Goal: Find specific page/section: Find specific page/section

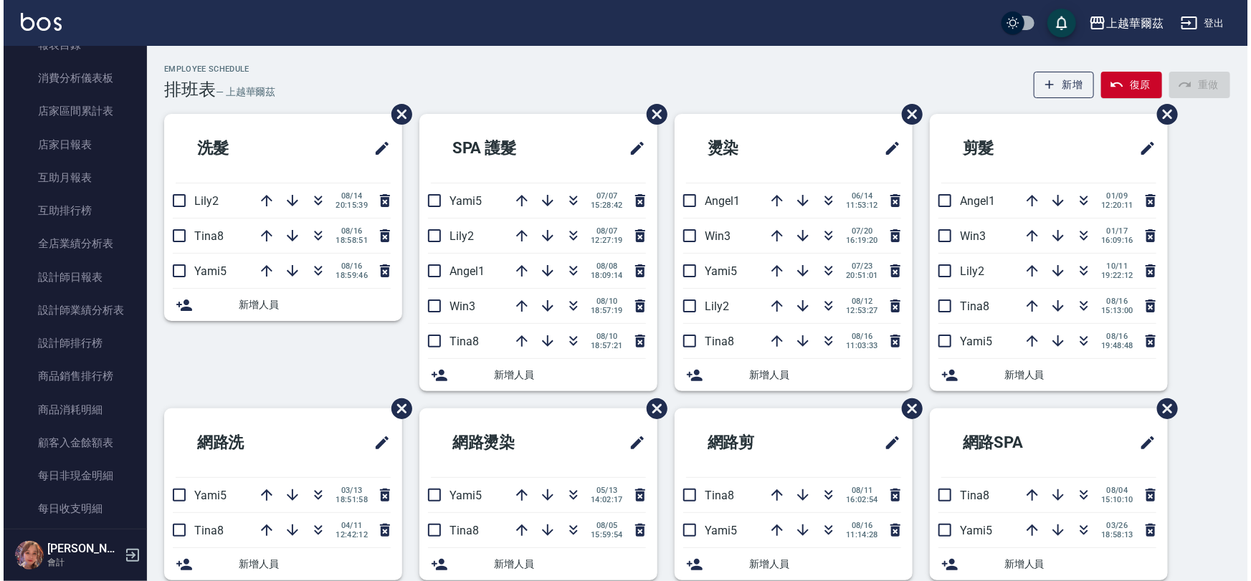
scroll to position [459, 0]
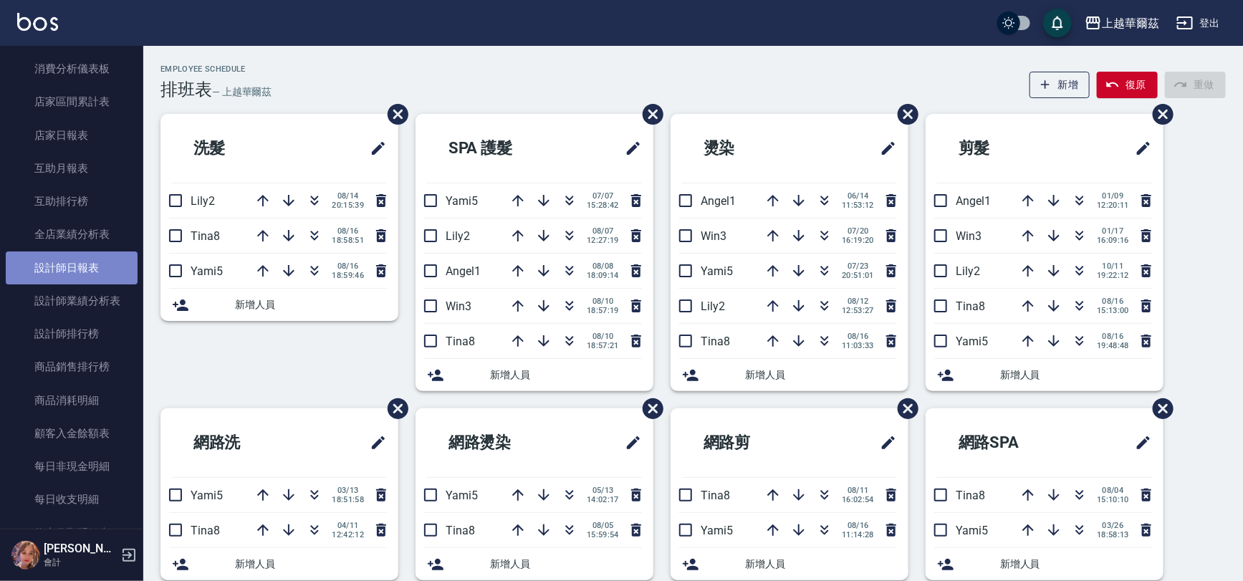
click at [86, 267] on link "設計師日報表" at bounding box center [72, 268] width 132 height 33
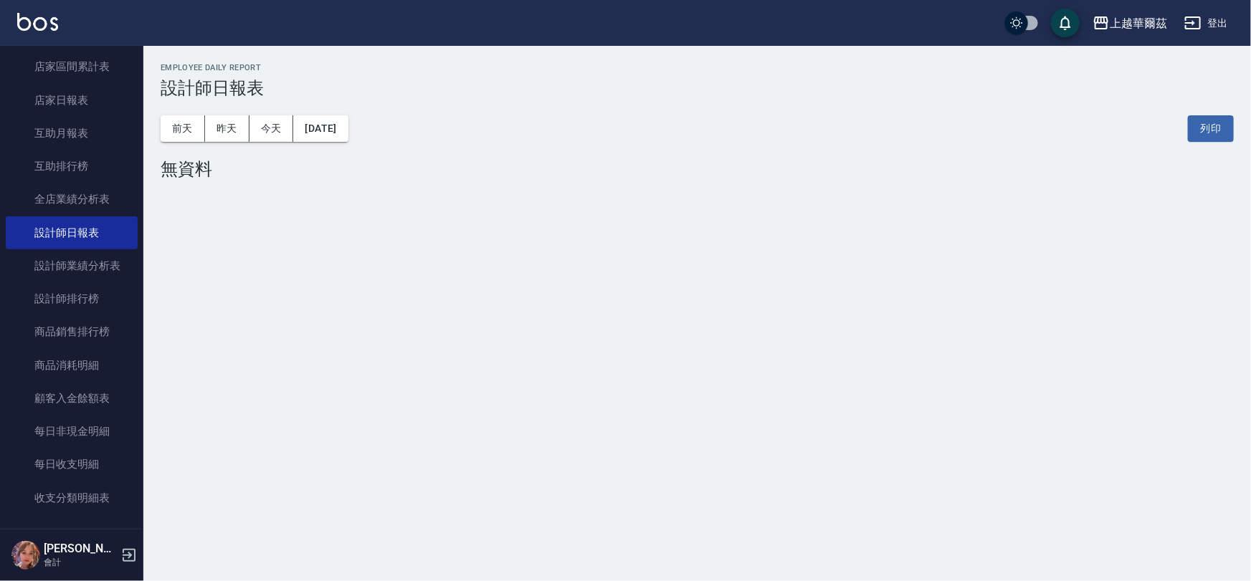
scroll to position [538, 0]
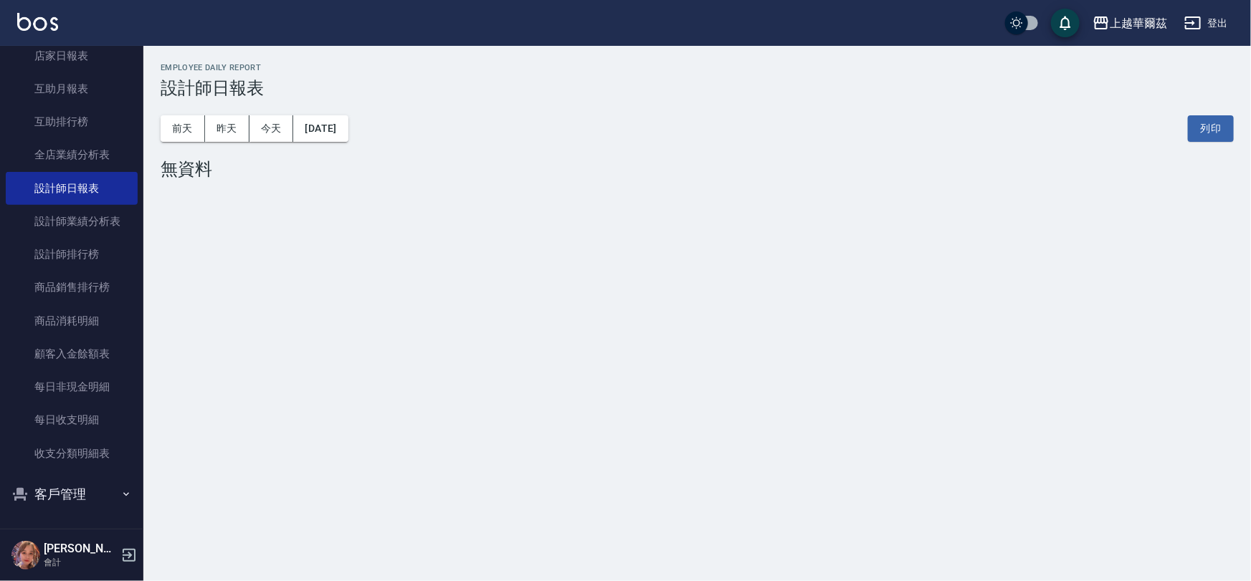
click at [147, 509] on div "上越華爾茲 [DATE] 設計師日報表 列印時間： [DATE][PHONE_NUMBER]:22 Employee Daily Report 設計師日報表 …" at bounding box center [625, 290] width 1251 height 581
click at [95, 509] on button "客戶管理" at bounding box center [72, 494] width 132 height 37
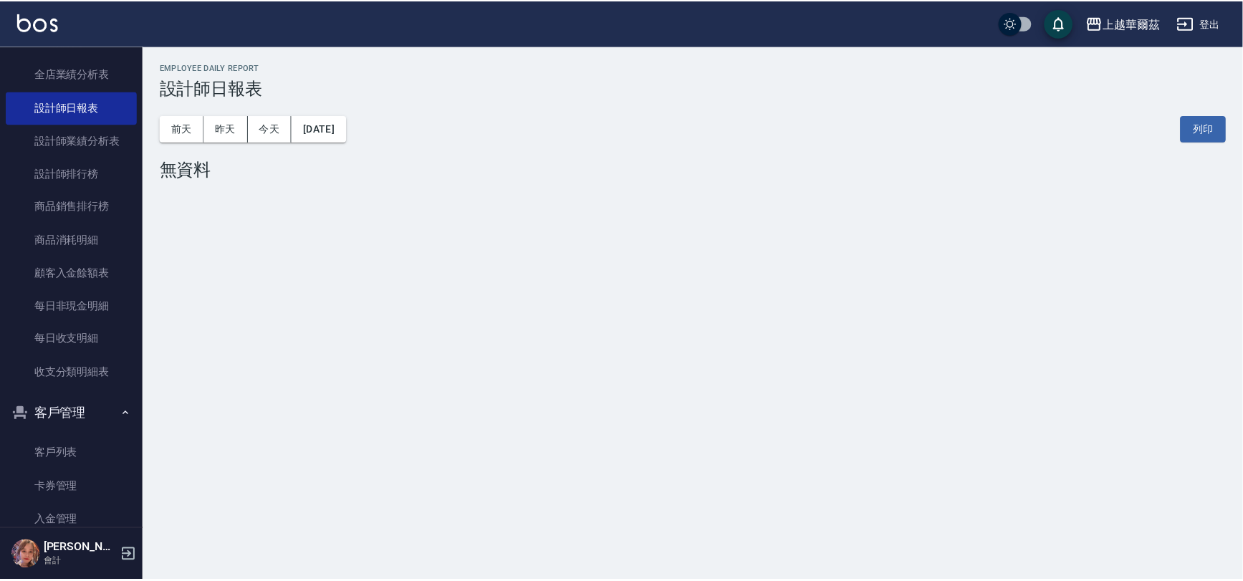
scroll to position [649, 0]
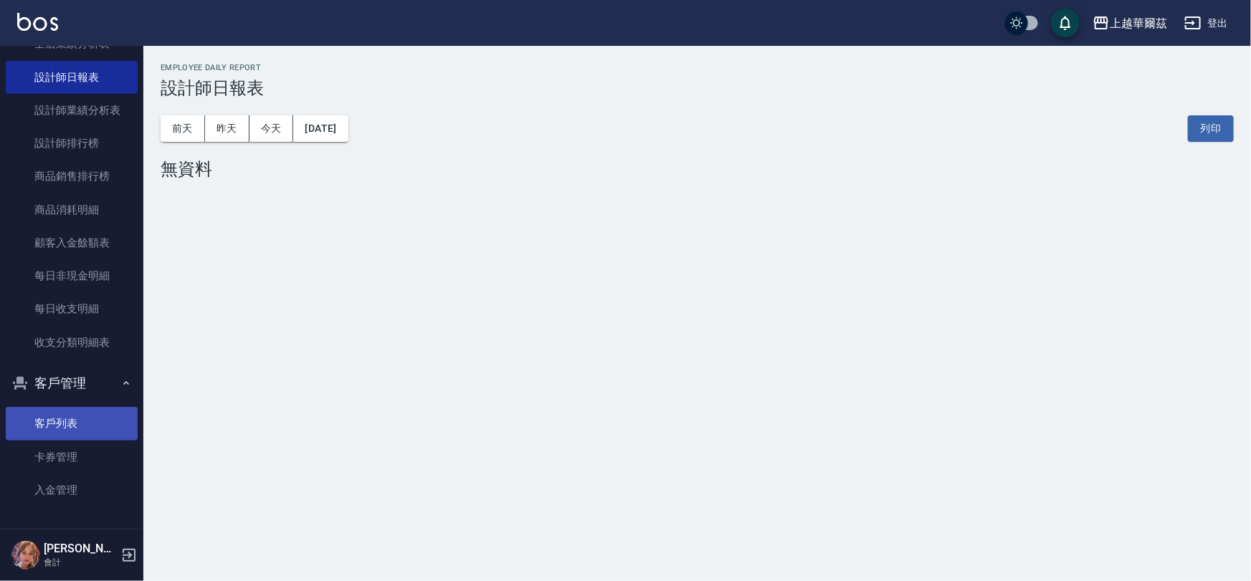
click at [52, 432] on link "客戶列表" at bounding box center [72, 423] width 132 height 33
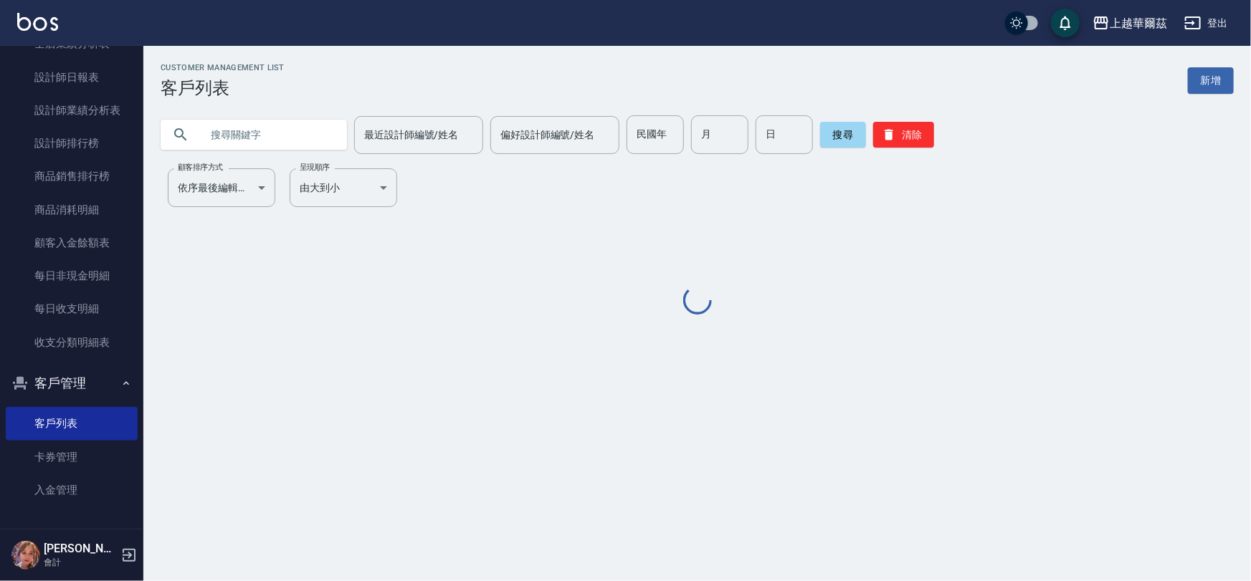
click at [252, 127] on input "text" at bounding box center [268, 134] width 135 height 39
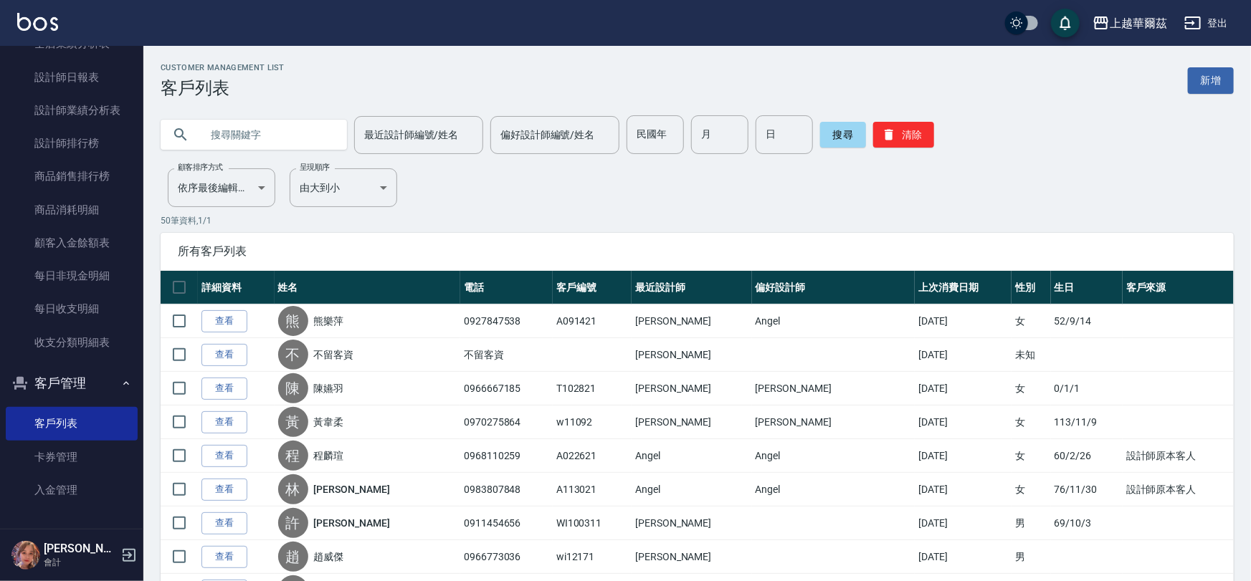
click at [252, 127] on input "text" at bounding box center [268, 134] width 135 height 39
type input "n"
type input "[PERSON_NAME]"
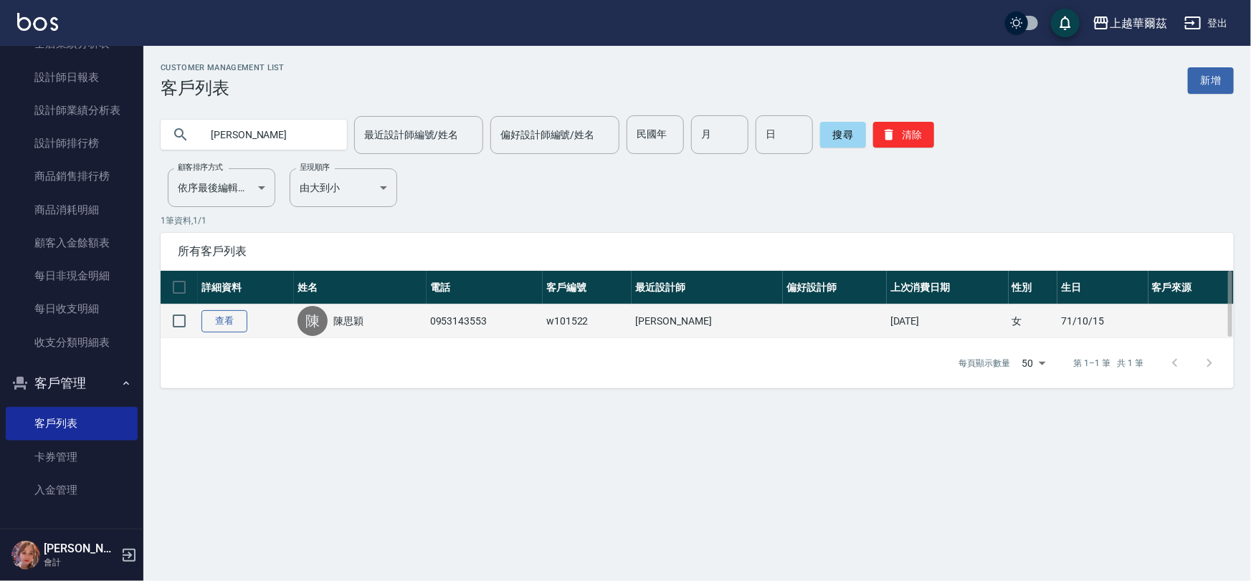
click at [231, 329] on link "查看" at bounding box center [224, 321] width 46 height 22
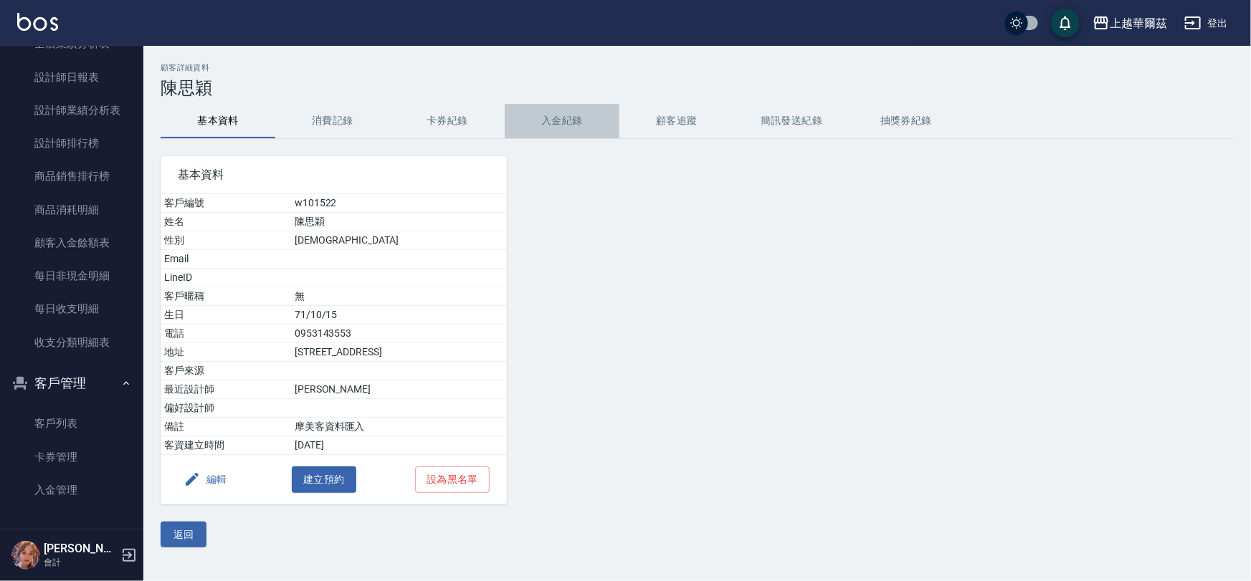
click at [566, 115] on button "入金紀錄" at bounding box center [562, 121] width 115 height 34
